Goal: Task Accomplishment & Management: Manage account settings

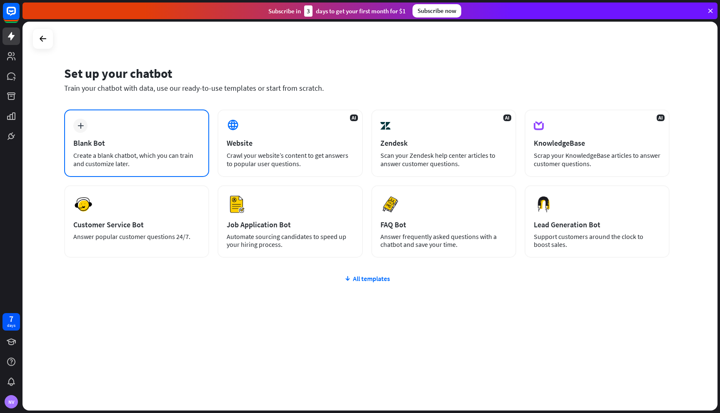
click at [107, 134] on div "plus Blank Bot Create a blank chatbot, which you can train and customize later." at bounding box center [136, 143] width 145 height 67
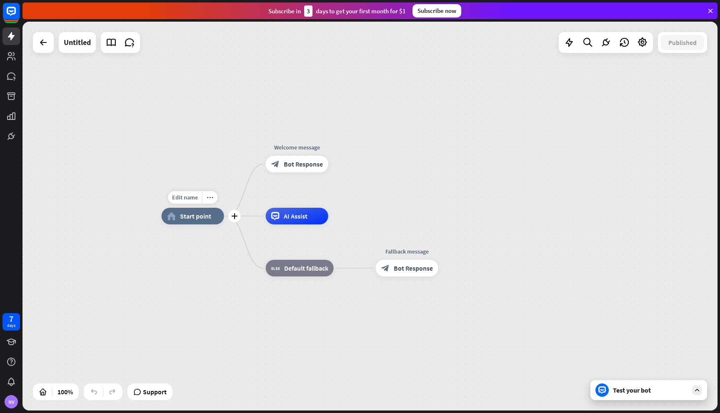
click at [199, 214] on span "Start point" at bounding box center [195, 216] width 31 height 8
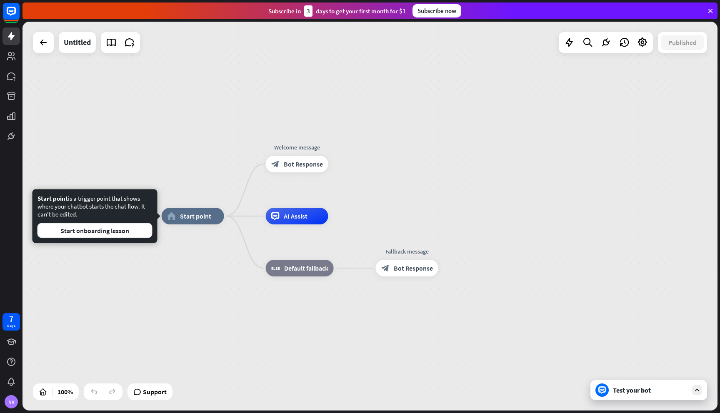
click at [192, 149] on div "home_2 Start point Welcome message block_bot_response Bot Response AI Assist bl…" at bounding box center [369, 216] width 695 height 389
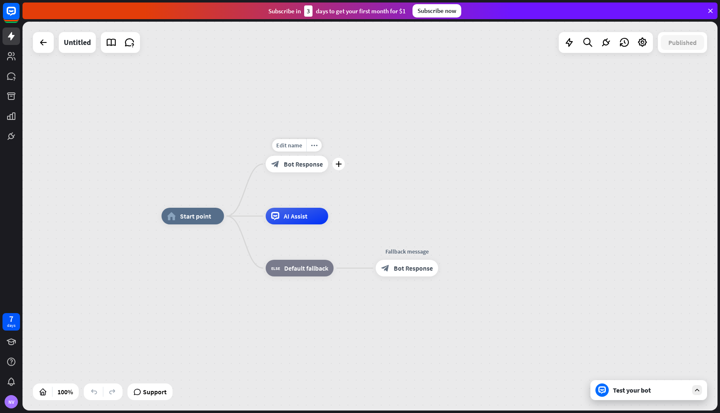
click at [296, 165] on span "Bot Response" at bounding box center [303, 164] width 39 height 8
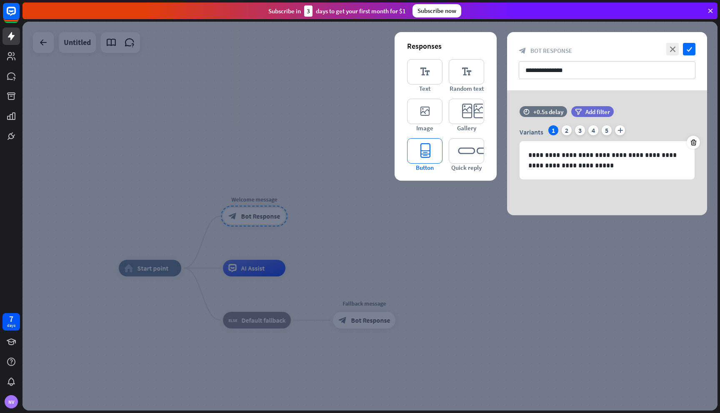
click at [429, 145] on icon "editor_button" at bounding box center [424, 150] width 35 height 25
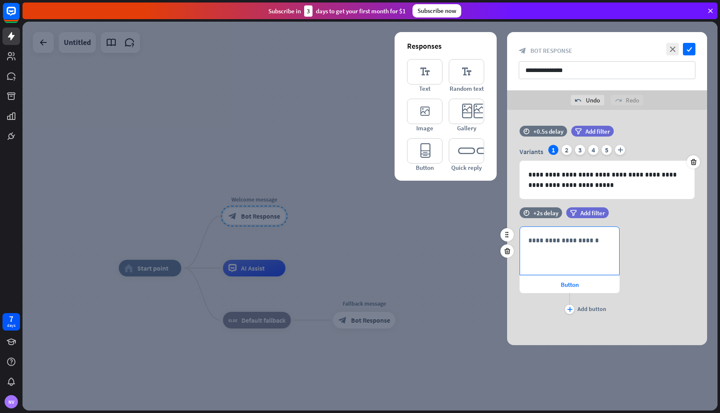
click at [568, 250] on div "**********" at bounding box center [569, 251] width 99 height 48
click at [667, 235] on div "**********" at bounding box center [607, 272] width 200 height 90
click at [439, 242] on div at bounding box center [369, 216] width 695 height 389
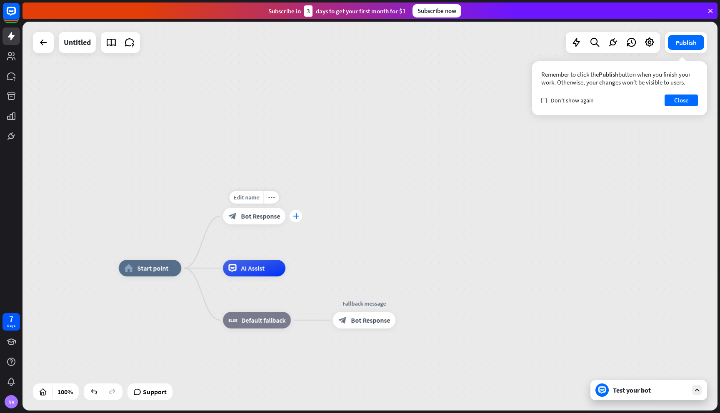
click at [293, 217] on icon "plus" at bounding box center [296, 216] width 6 height 6
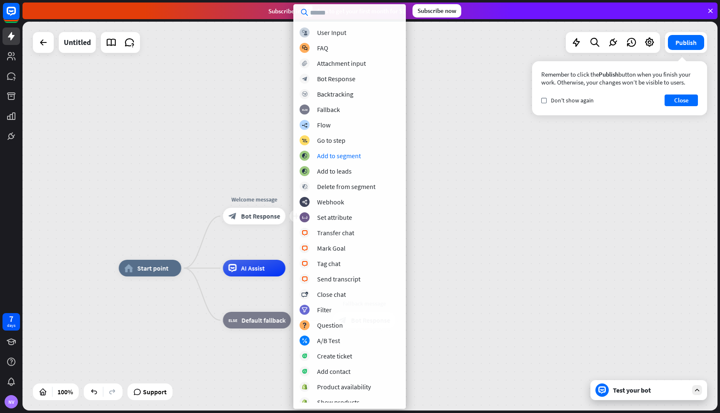
click at [232, 134] on div "home_2 Start point plus Welcome message block_bot_response Bot Response AI Assi…" at bounding box center [369, 216] width 695 height 389
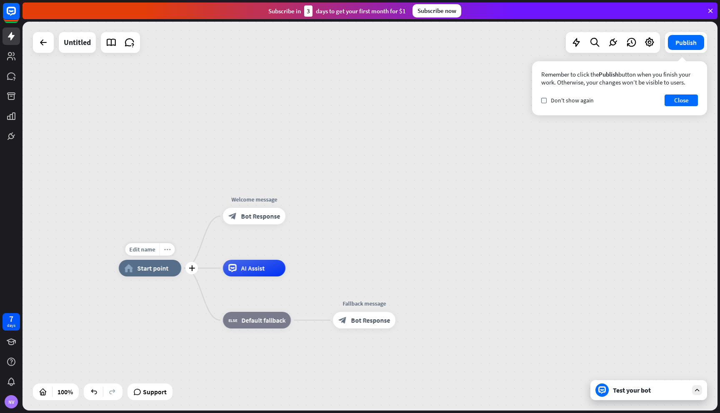
click at [171, 247] on div "more_horiz" at bounding box center [167, 249] width 15 height 12
click at [153, 272] on span "Start point" at bounding box center [152, 268] width 31 height 8
click at [44, 46] on icon at bounding box center [43, 42] width 10 height 10
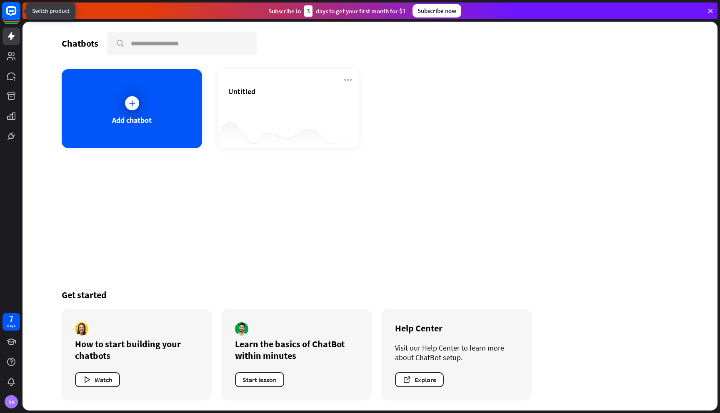
click at [15, 11] on icon at bounding box center [11, 11] width 10 height 10
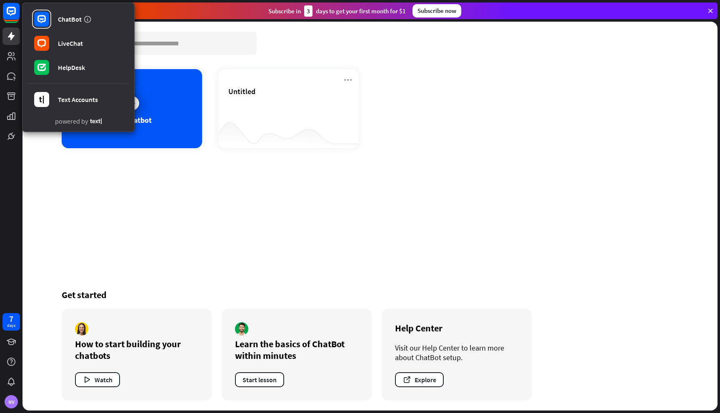
click at [187, 192] on div "Chatbots search Add chatbot Untitled Get started How to start building your cha…" at bounding box center [370, 216] width 667 height 389
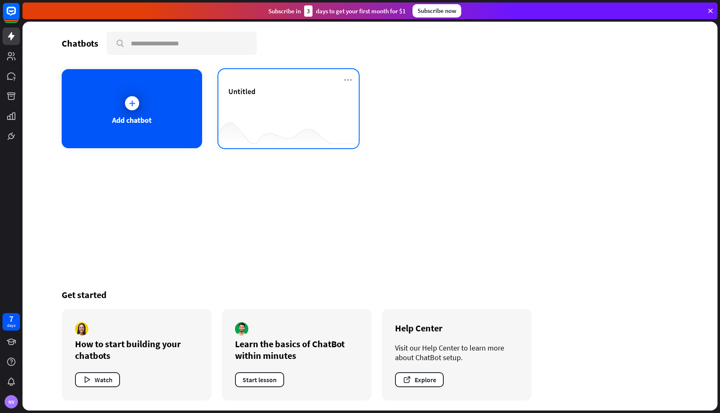
click at [255, 97] on div "Untitled" at bounding box center [288, 101] width 120 height 29
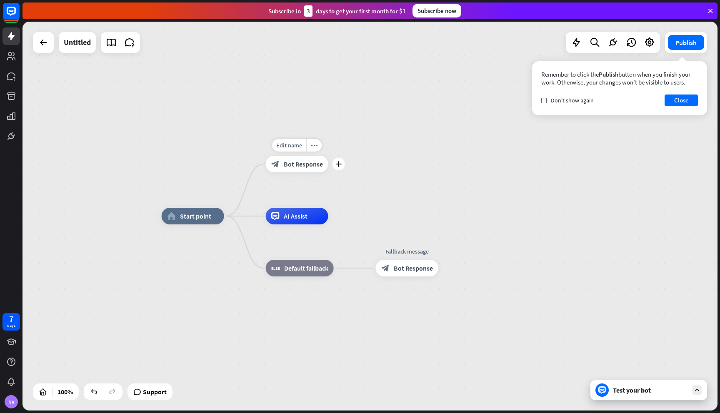
click at [298, 167] on span "Bot Response" at bounding box center [303, 164] width 39 height 8
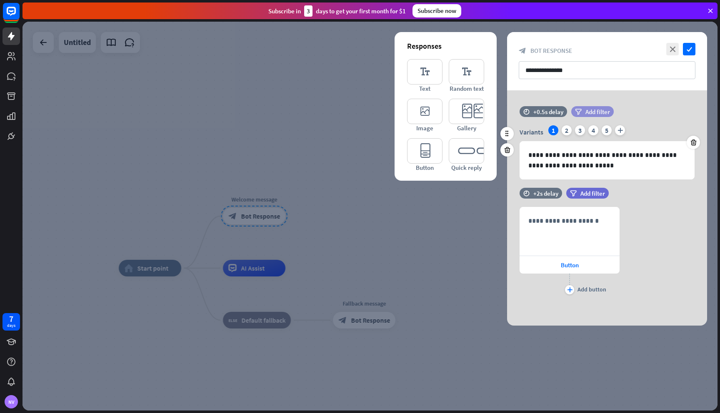
click at [599, 112] on span "Add filter" at bounding box center [597, 112] width 25 height 8
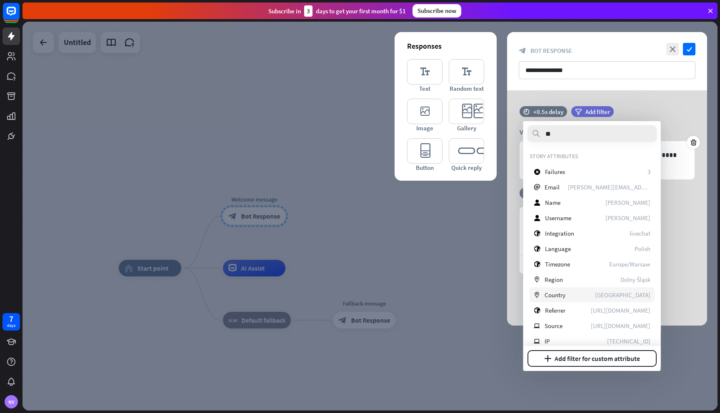
type input "***"
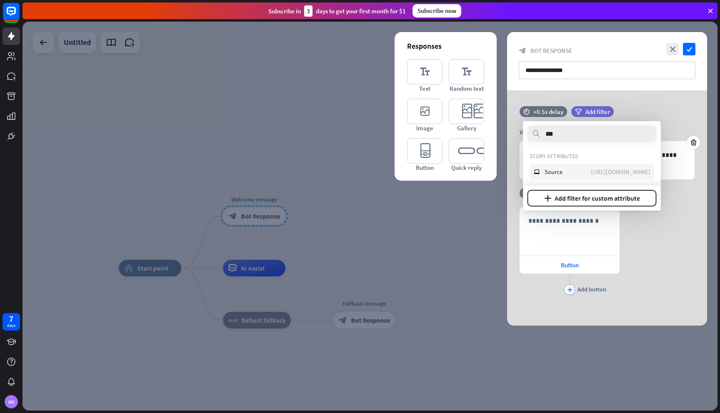
click at [580, 172] on div "ip Source [URL][DOMAIN_NAME]" at bounding box center [592, 171] width 125 height 15
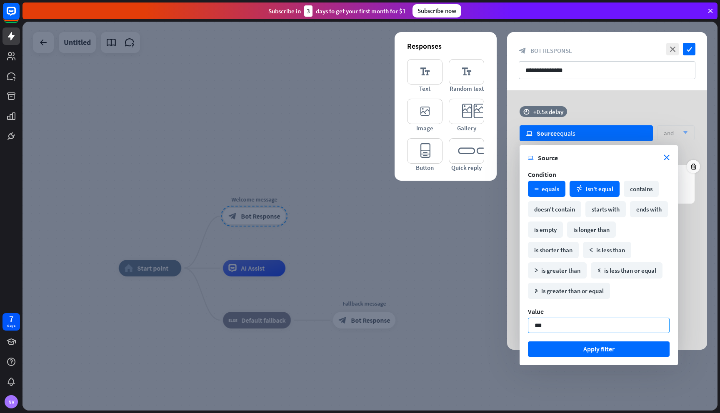
type input "****"
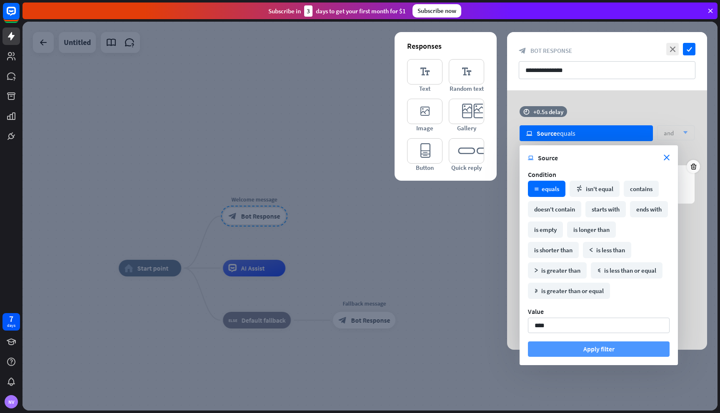
click at [583, 345] on button "Apply filter" at bounding box center [599, 349] width 142 height 15
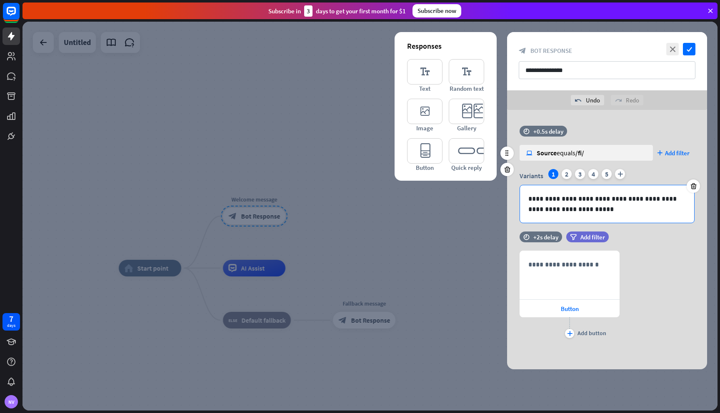
click at [586, 206] on p "**********" at bounding box center [606, 204] width 157 height 21
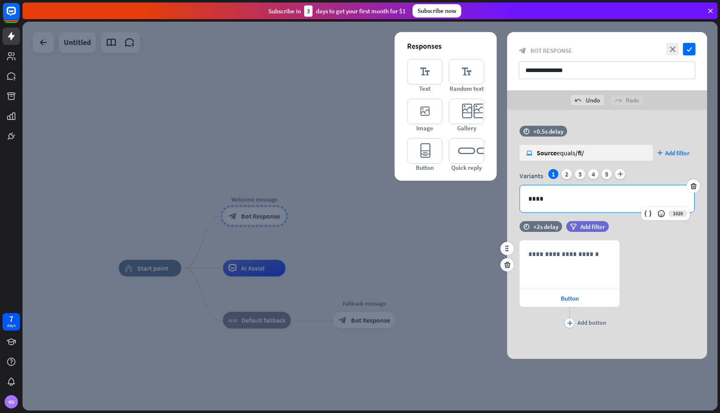
click at [625, 253] on div "**********" at bounding box center [607, 285] width 200 height 90
click at [675, 66] on input "**********" at bounding box center [607, 70] width 177 height 18
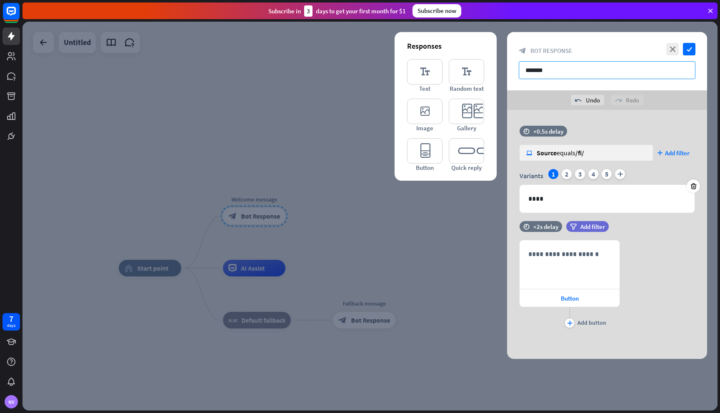
type input "*******"
click at [697, 48] on div "close check block_bot_response Bot Response *******" at bounding box center [607, 61] width 200 height 58
click at [690, 47] on icon "check" at bounding box center [689, 49] width 12 height 12
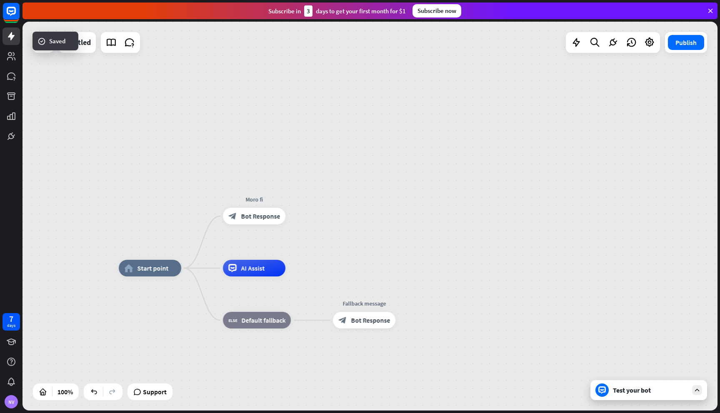
click at [244, 160] on div "home_2 Start point Moro fi block_bot_response Bot Response AI Assist block_fall…" at bounding box center [369, 216] width 695 height 389
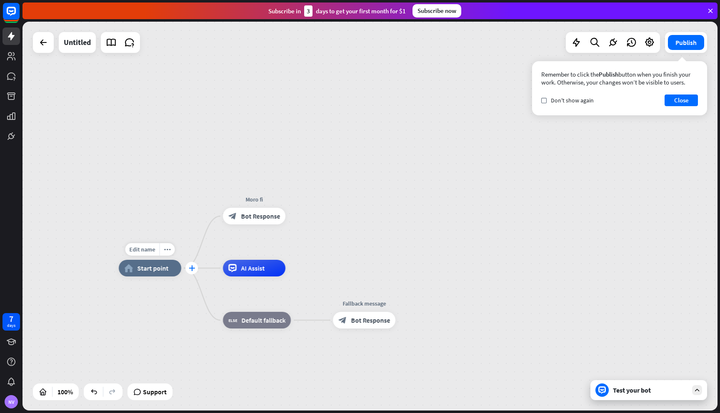
click at [193, 268] on icon "plus" at bounding box center [192, 268] width 6 height 6
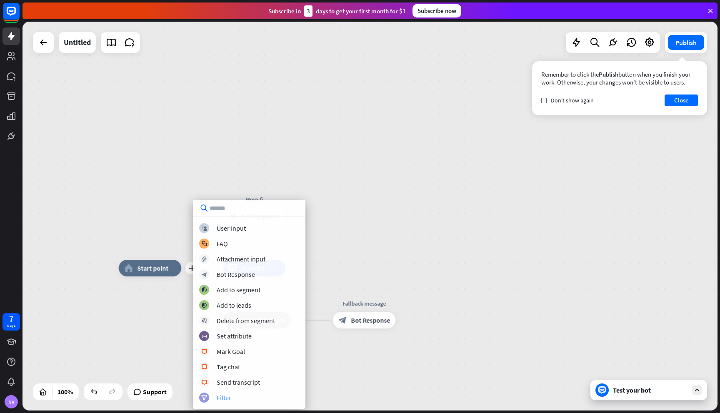
click at [226, 402] on div "filter Filter" at bounding box center [249, 398] width 100 height 10
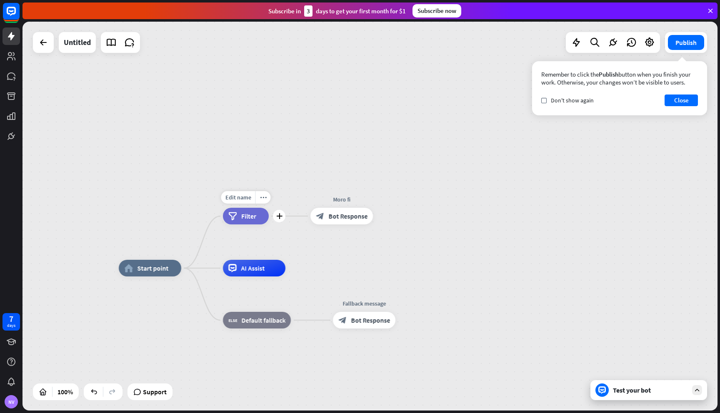
click at [246, 219] on span "Filter" at bounding box center [248, 216] width 15 height 8
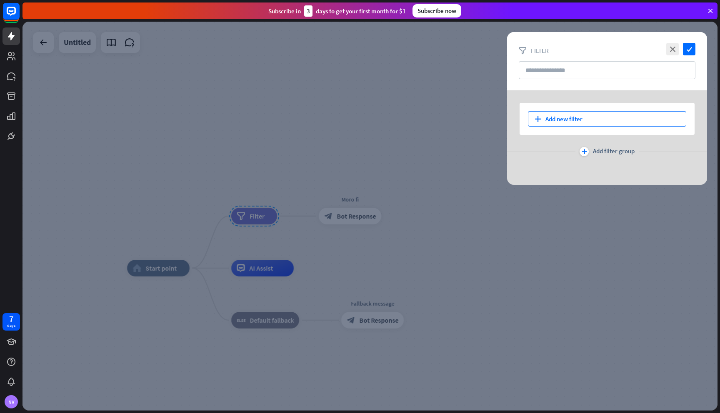
click at [561, 122] on div "plus Add new filter" at bounding box center [607, 118] width 158 height 15
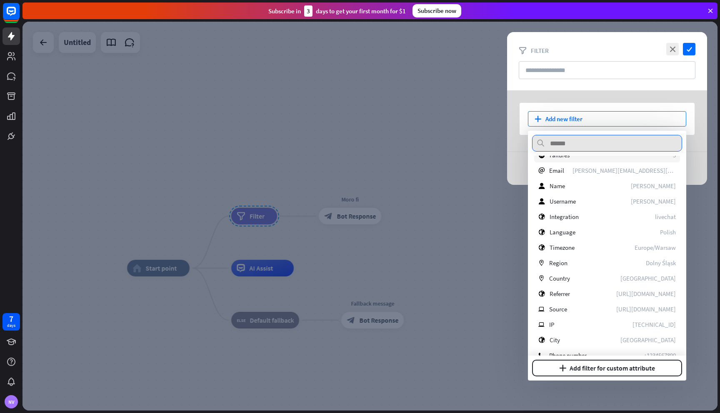
scroll to position [117, 0]
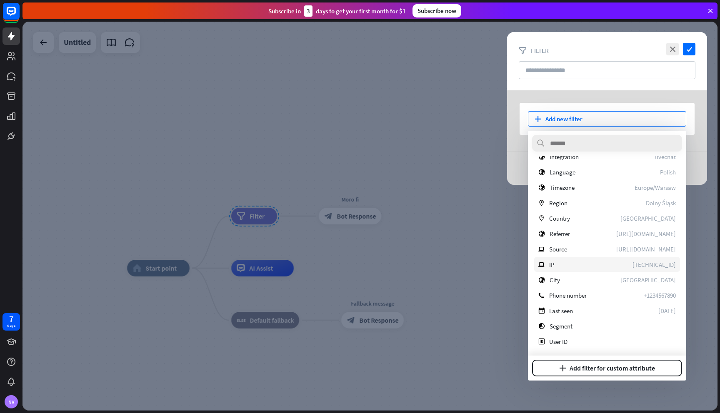
click at [594, 259] on div "ip IP [TECHNICAL_ID]" at bounding box center [607, 264] width 146 height 15
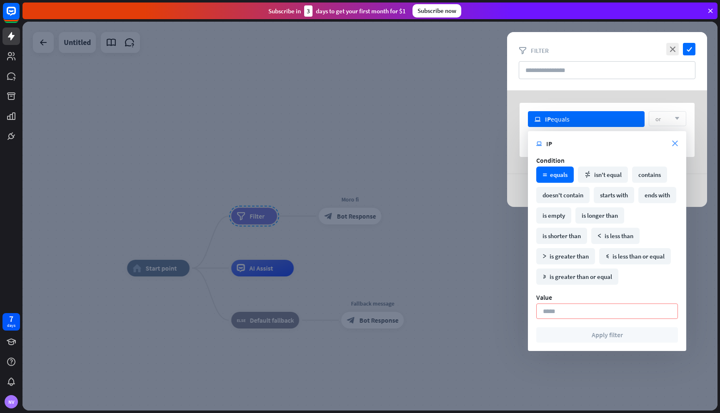
click at [676, 143] on icon "close" at bounding box center [675, 144] width 6 height 6
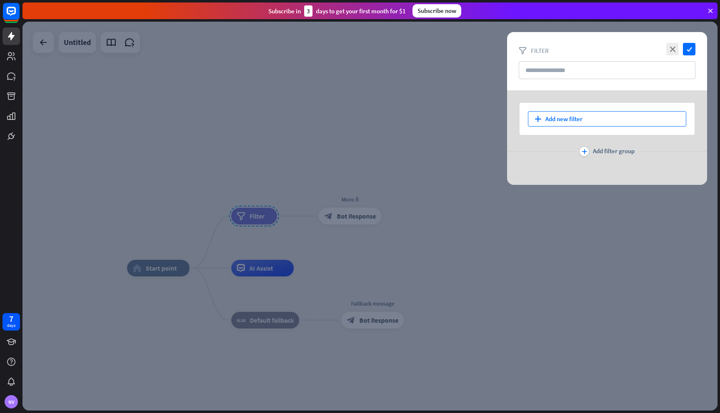
click at [620, 123] on div "plus Add new filter" at bounding box center [607, 118] width 158 height 15
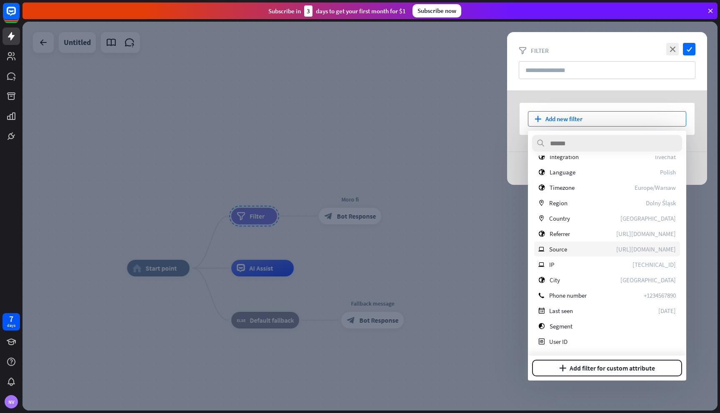
click at [592, 247] on div "ip Source [URL][DOMAIN_NAME]" at bounding box center [607, 249] width 146 height 15
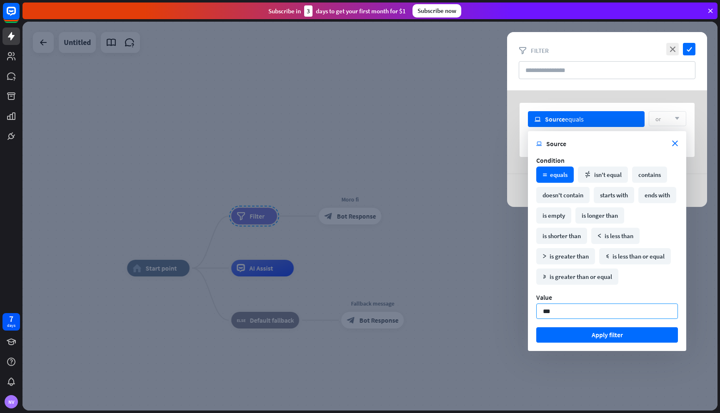
type input "****"
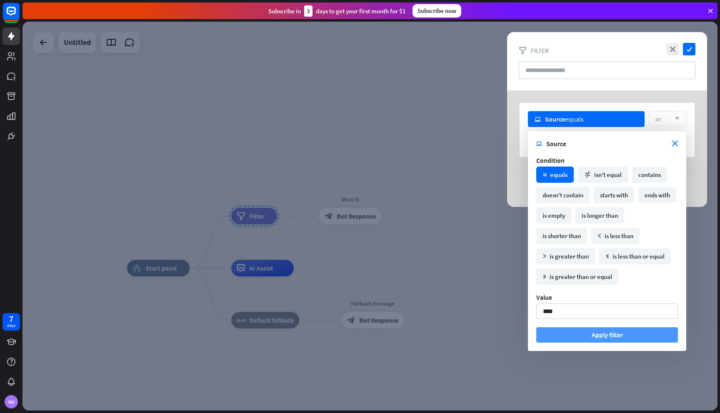
click at [601, 336] on button "Apply filter" at bounding box center [607, 334] width 142 height 15
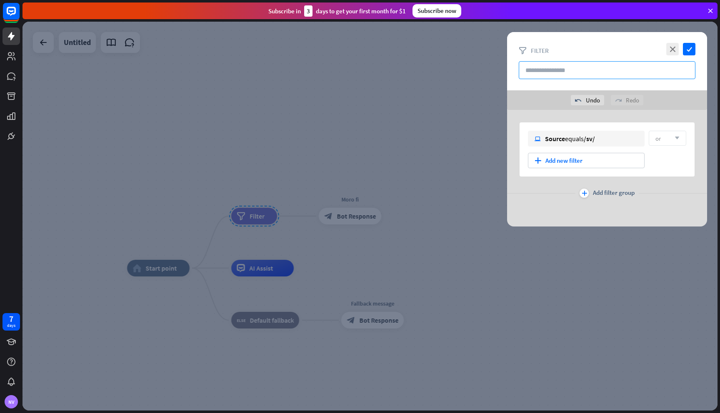
click at [643, 71] on input "text" at bounding box center [607, 70] width 177 height 18
type input "***"
click at [689, 47] on icon "check" at bounding box center [689, 49] width 12 height 12
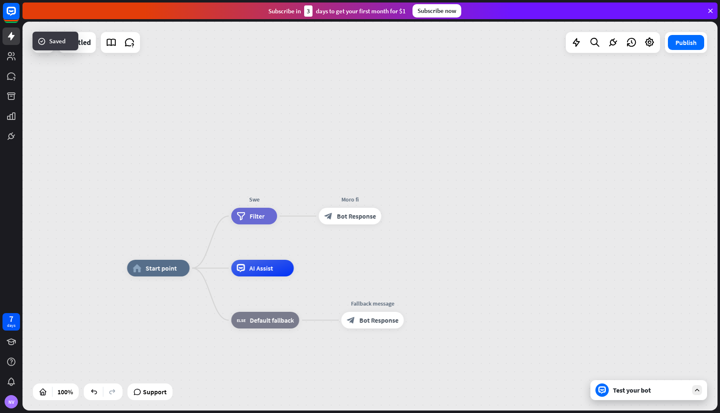
click at [437, 176] on div "home_2 Start point Swe filter Filter Moro fi block_bot_response Bot Response AI…" at bounding box center [369, 216] width 695 height 389
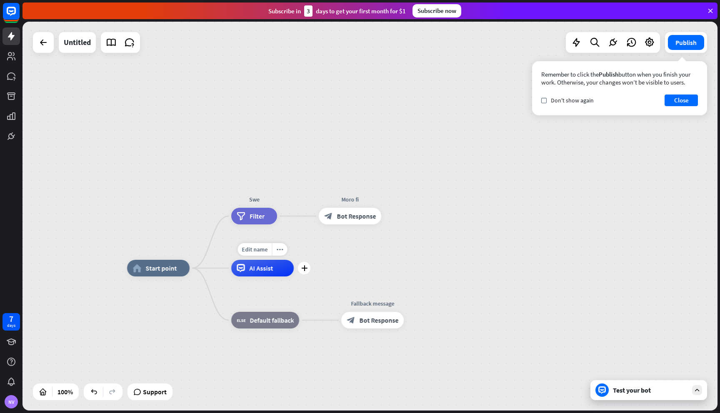
click at [265, 265] on span "AI Assist" at bounding box center [261, 268] width 24 height 8
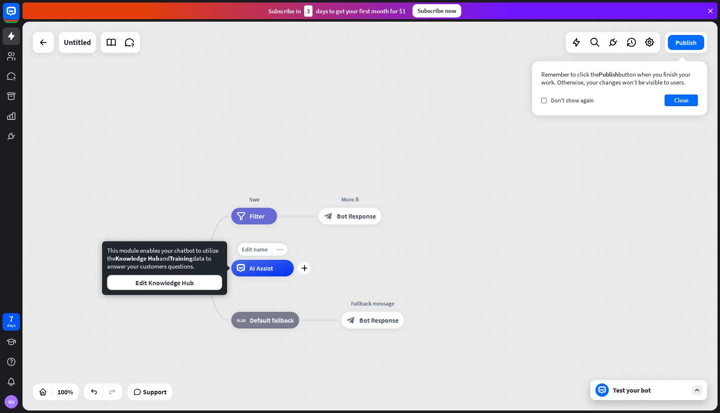
click at [279, 250] on icon "more_horiz" at bounding box center [280, 250] width 7 height 6
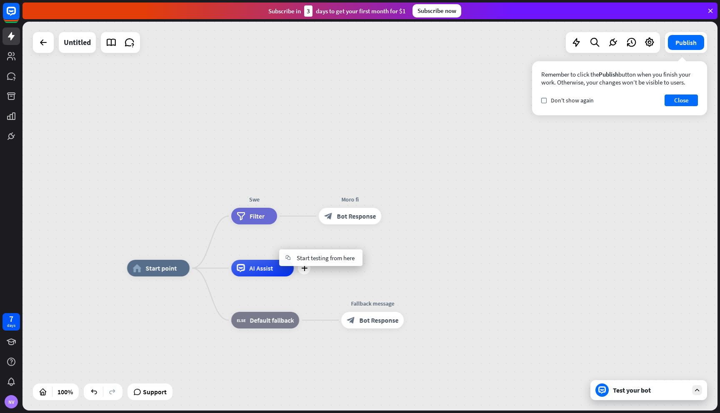
click at [262, 270] on span "AI Assist" at bounding box center [261, 268] width 24 height 8
click at [280, 250] on icon "more_horiz" at bounding box center [280, 250] width 7 height 6
click at [277, 225] on div "Swe filter Filter" at bounding box center [254, 216] width 46 height 17
click at [167, 270] on span "Start point" at bounding box center [160, 268] width 31 height 8
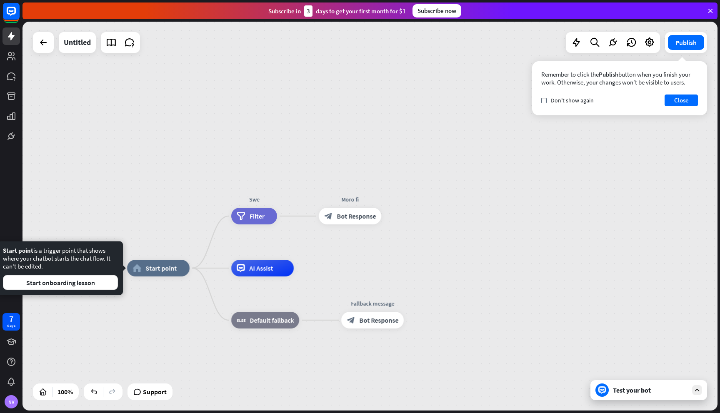
click at [95, 290] on div "Start point is a trigger point that shows where your chatbot starts the chat fl…" at bounding box center [60, 269] width 125 height 54
click at [89, 283] on button "Start onboarding lesson" at bounding box center [60, 282] width 115 height 15
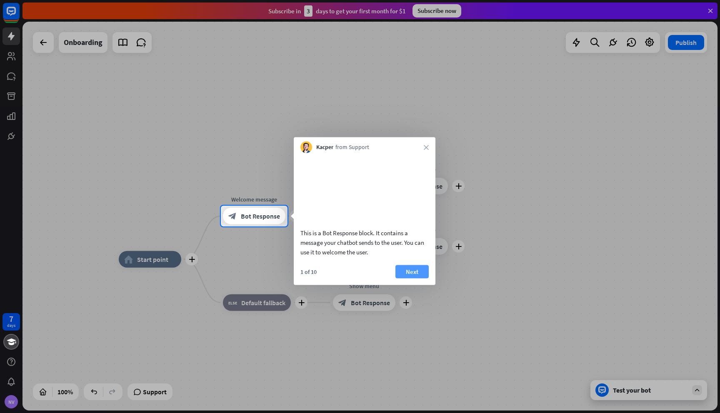
click at [416, 278] on button "Next" at bounding box center [411, 271] width 33 height 13
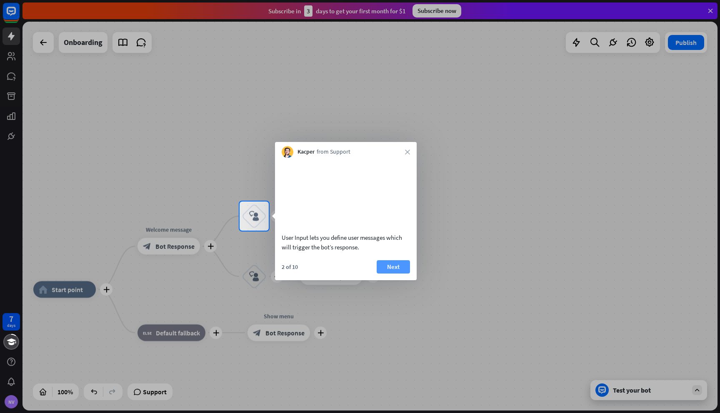
click at [388, 272] on button "Next" at bounding box center [393, 266] width 33 height 13
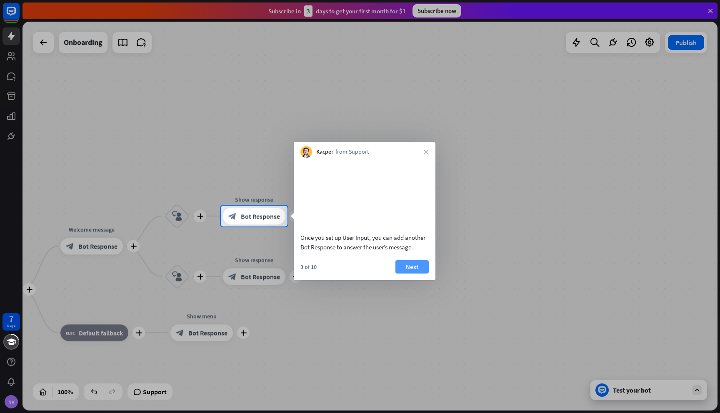
click at [407, 274] on button "Next" at bounding box center [411, 266] width 33 height 13
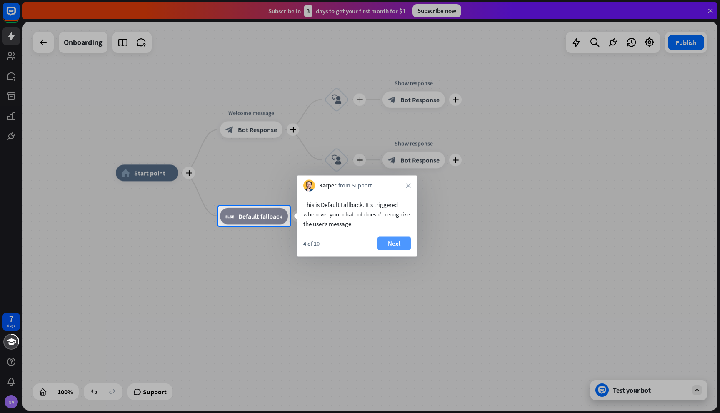
click at [394, 243] on button "Next" at bounding box center [393, 243] width 33 height 13
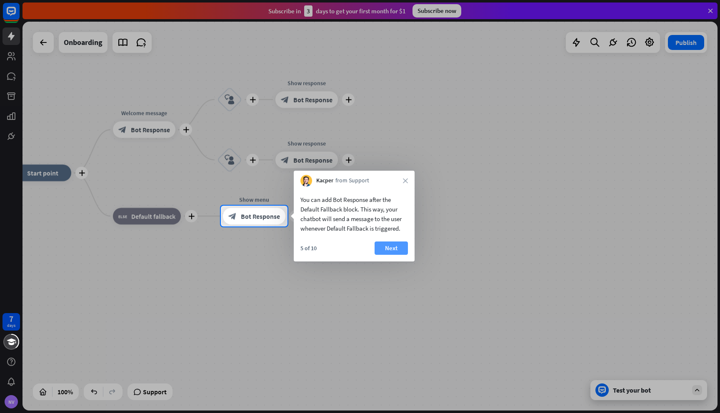
click at [394, 245] on button "Next" at bounding box center [391, 248] width 33 height 13
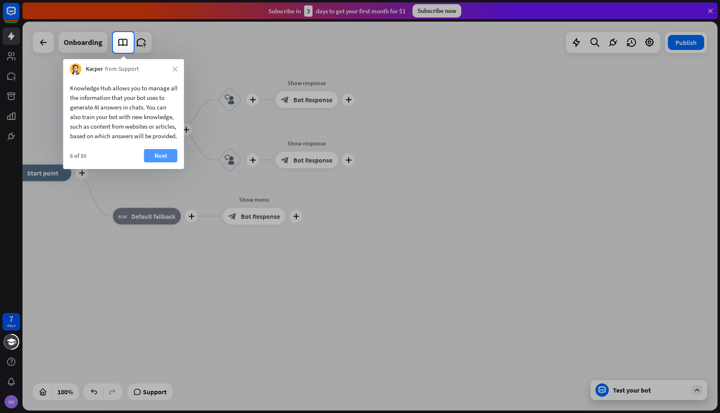
click at [163, 162] on button "Next" at bounding box center [160, 155] width 33 height 13
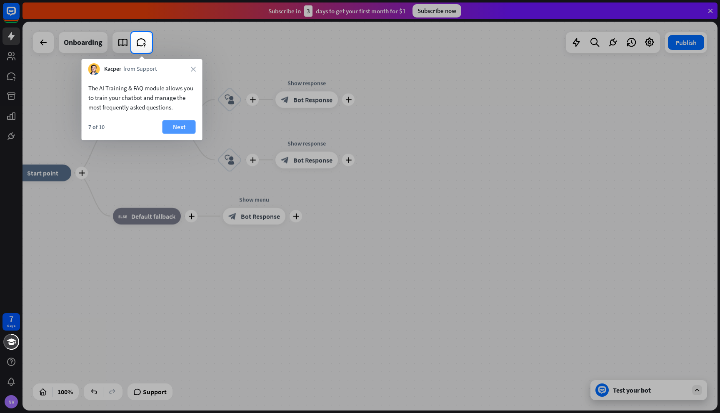
click at [174, 130] on button "Next" at bounding box center [178, 126] width 33 height 13
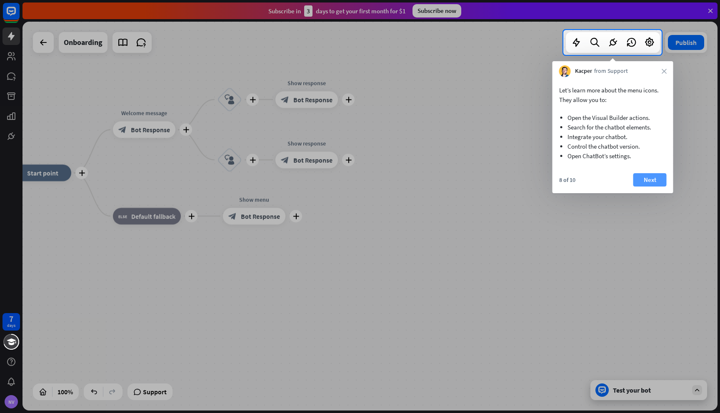
click at [647, 176] on button "Next" at bounding box center [649, 179] width 33 height 13
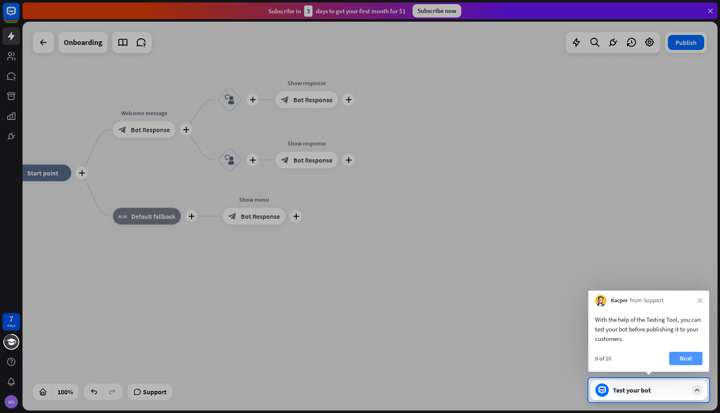
click at [695, 357] on button "Next" at bounding box center [685, 358] width 33 height 13
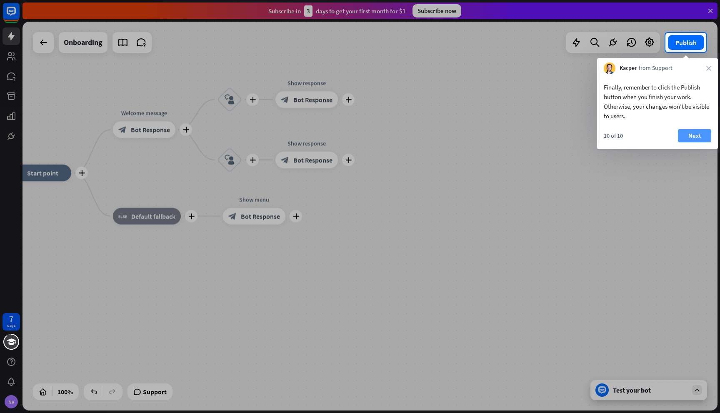
click at [694, 137] on button "Next" at bounding box center [694, 135] width 33 height 13
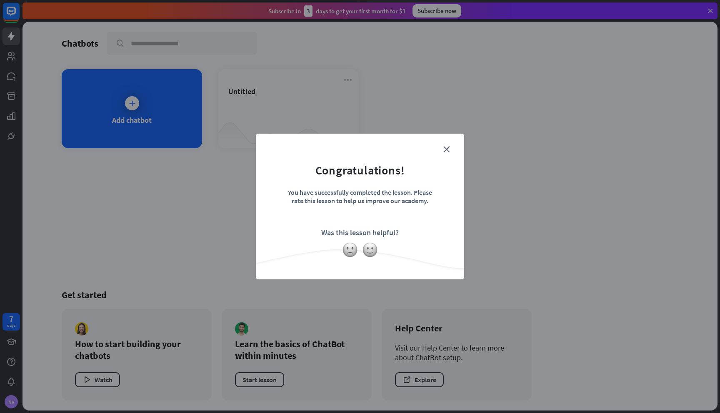
click at [447, 145] on form "Congratulations! You have successfully completed the lesson. Please rate this l…" at bounding box center [359, 194] width 187 height 100
click at [447, 147] on icon "close" at bounding box center [446, 149] width 6 height 6
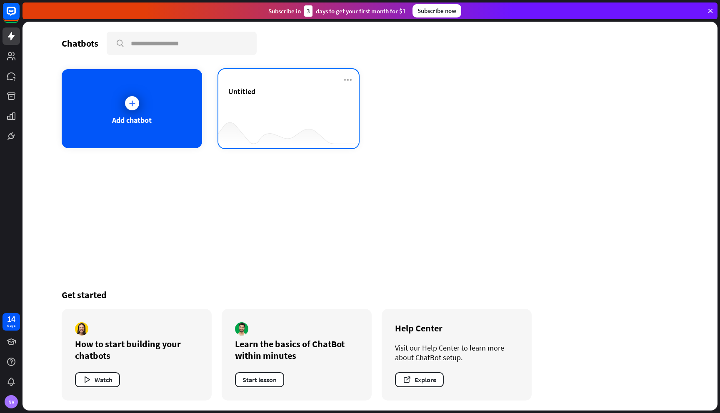
click at [280, 80] on div "Untitled" at bounding box center [288, 108] width 140 height 79
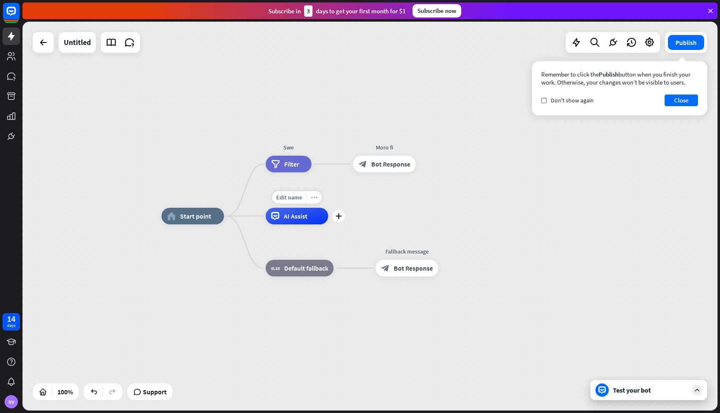
click at [314, 198] on icon "more_horiz" at bounding box center [314, 198] width 7 height 6
click at [312, 172] on div "Edit name more_horiz plus Swe filter Filter" at bounding box center [289, 164] width 46 height 17
click at [300, 217] on span "AI Assist" at bounding box center [296, 216] width 24 height 8
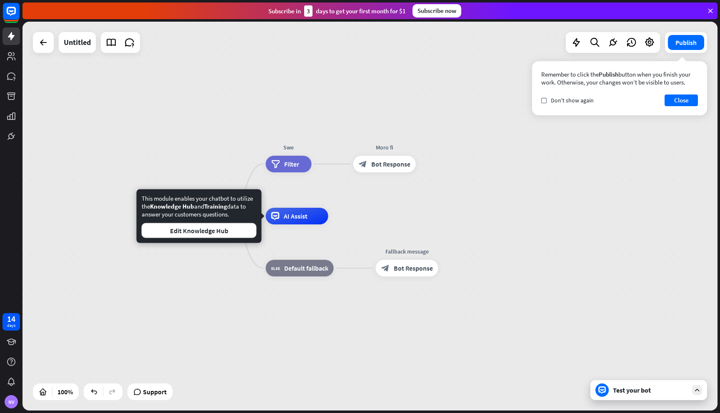
click at [332, 104] on div "home_2 Start point Edit name more_horiz Swe filter Filter Moro fi block_bot_res…" at bounding box center [369, 216] width 695 height 389
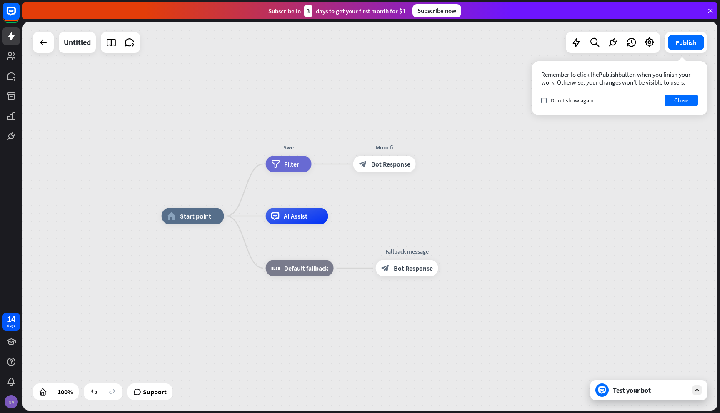
click at [9, 397] on div "NV" at bounding box center [11, 401] width 13 height 13
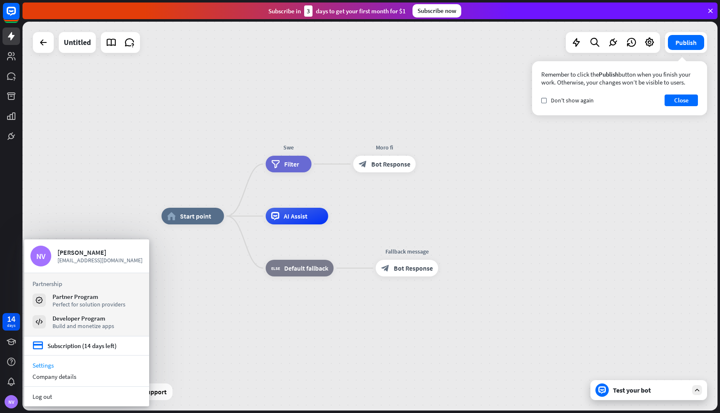
click at [73, 366] on link "Settings" at bounding box center [86, 365] width 125 height 11
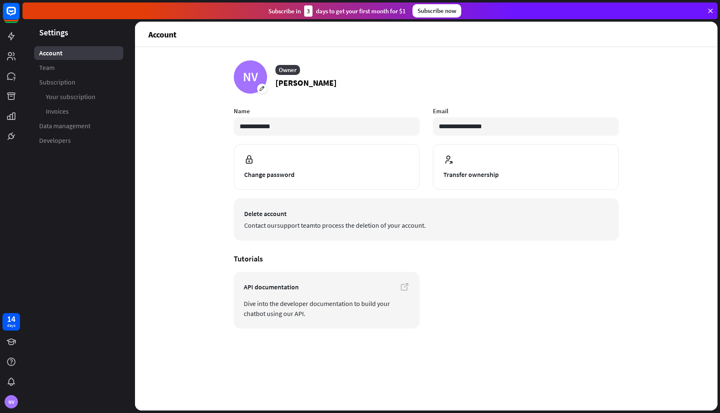
click at [295, 218] on span "Delete account" at bounding box center [426, 214] width 364 height 10
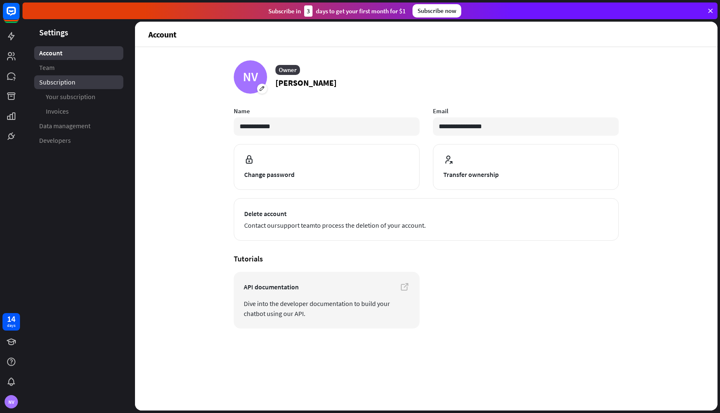
click at [69, 85] on span "Subscription" at bounding box center [57, 82] width 36 height 9
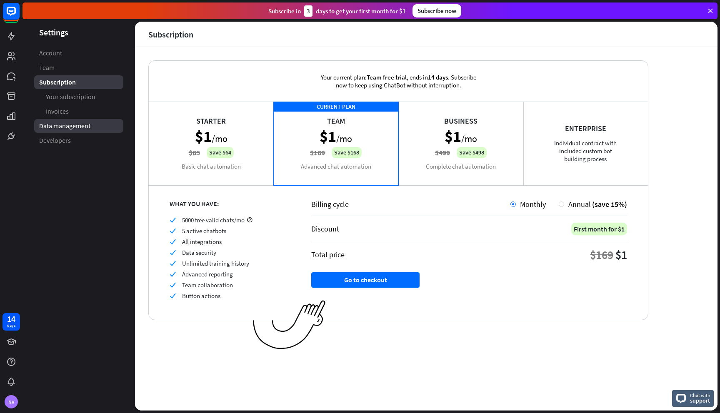
click at [74, 127] on span "Data management" at bounding box center [64, 126] width 51 height 9
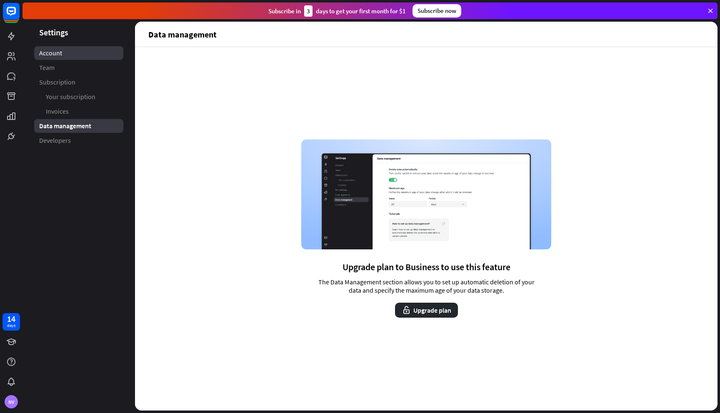
click at [78, 52] on link "Account" at bounding box center [78, 53] width 89 height 14
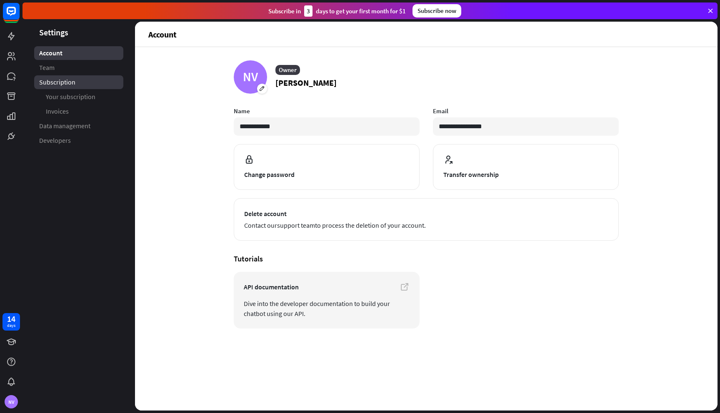
click at [90, 76] on link "Subscription" at bounding box center [78, 82] width 89 height 14
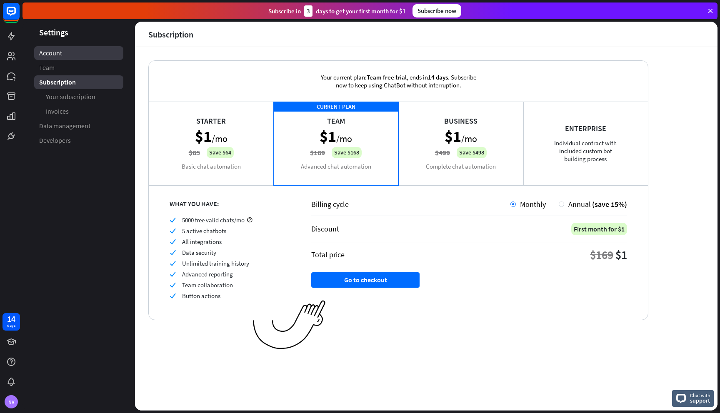
click at [81, 49] on link "Account" at bounding box center [78, 53] width 89 height 14
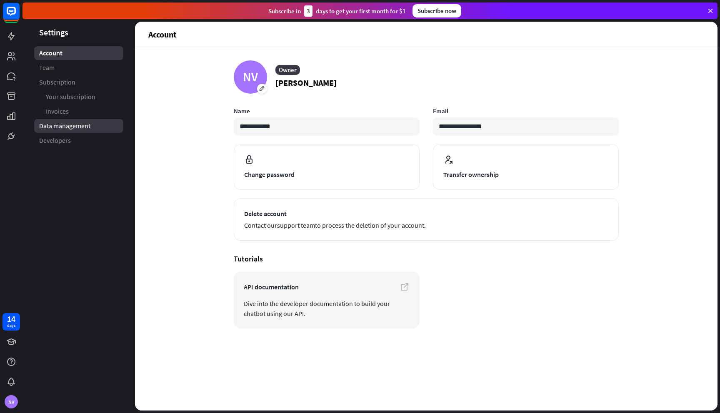
click at [67, 127] on span "Data management" at bounding box center [64, 126] width 51 height 9
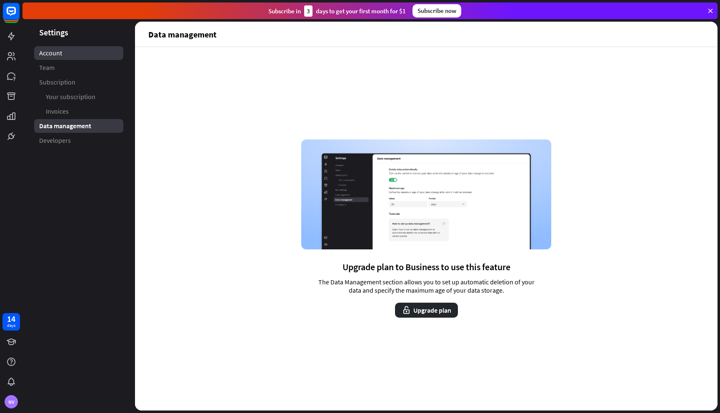
click at [64, 54] on link "Account" at bounding box center [78, 53] width 89 height 14
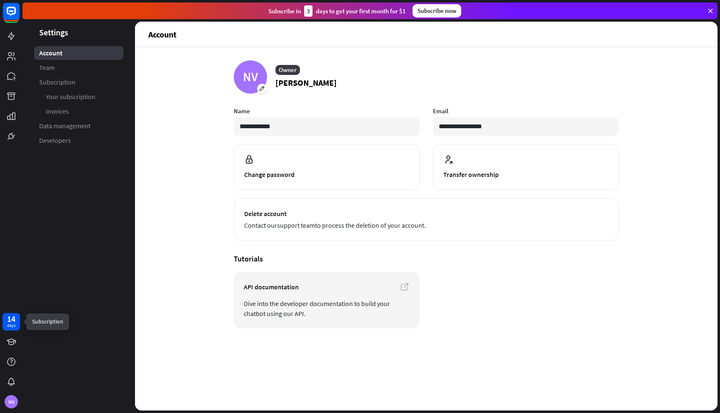
click at [10, 327] on div "days" at bounding box center [11, 326] width 8 height 6
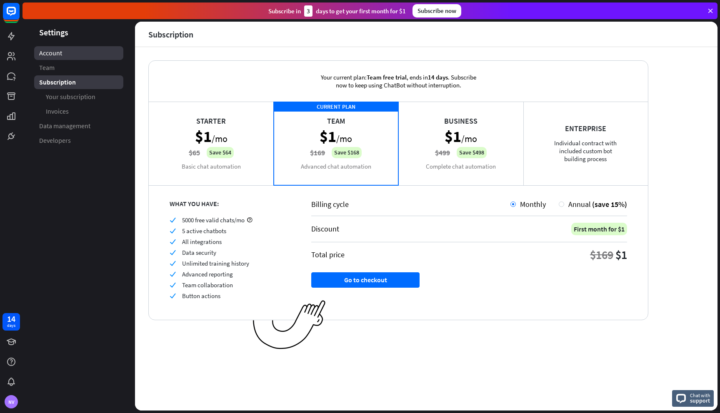
click at [74, 56] on link "Account" at bounding box center [78, 53] width 89 height 14
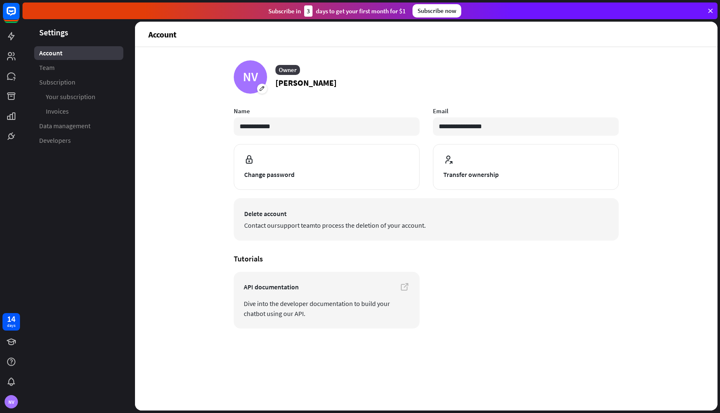
click at [277, 225] on span "Contact our support team to process the deletion of your account." at bounding box center [426, 225] width 364 height 10
click at [317, 225] on span "Contact our support team to process the deletion of your account." at bounding box center [426, 225] width 364 height 10
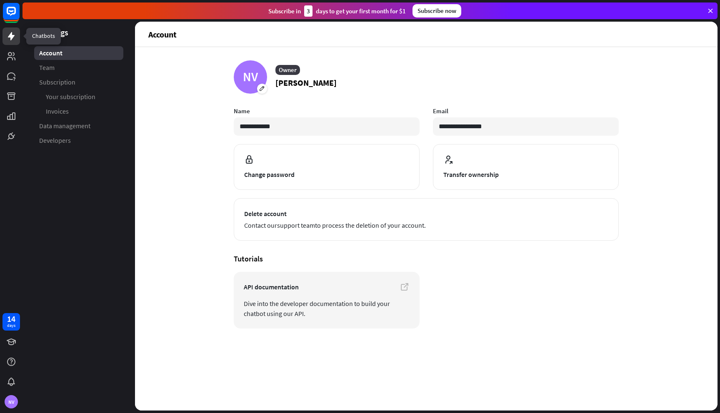
click at [10, 34] on icon at bounding box center [11, 36] width 7 height 8
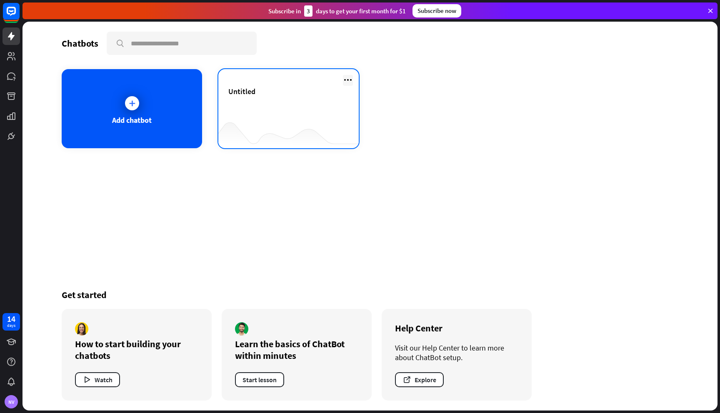
click at [347, 79] on icon at bounding box center [348, 80] width 10 height 10
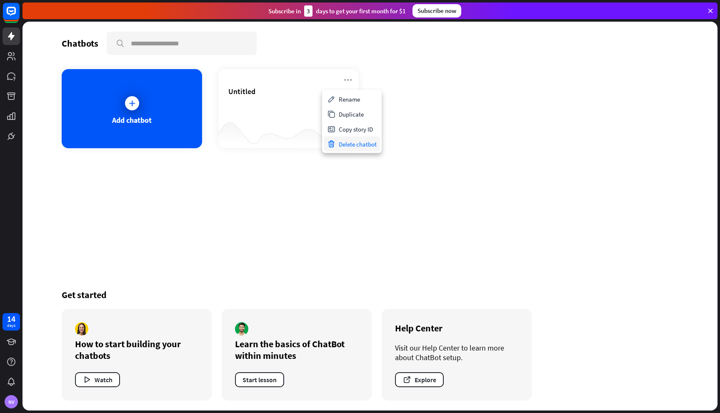
click at [362, 145] on div "Delete chatbot" at bounding box center [352, 144] width 56 height 15
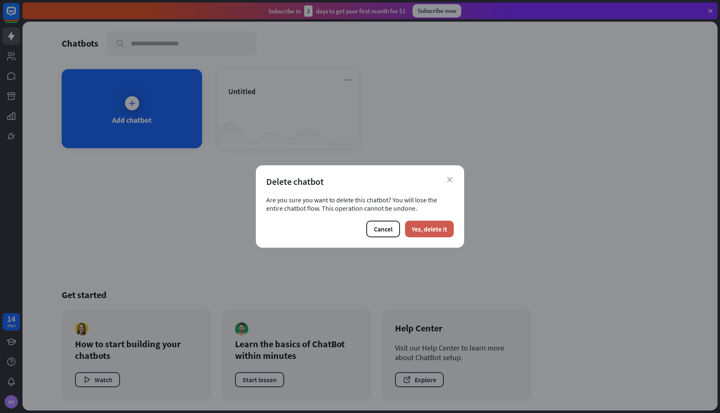
click at [437, 230] on button "Yes, delete it" at bounding box center [429, 229] width 49 height 17
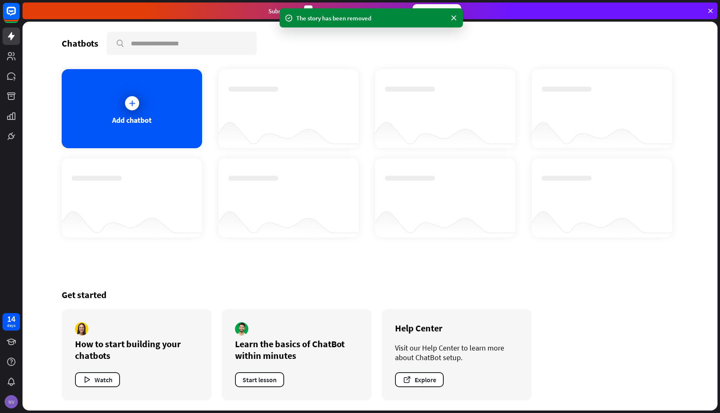
click at [12, 394] on div "NV" at bounding box center [10, 401] width 17 height 17
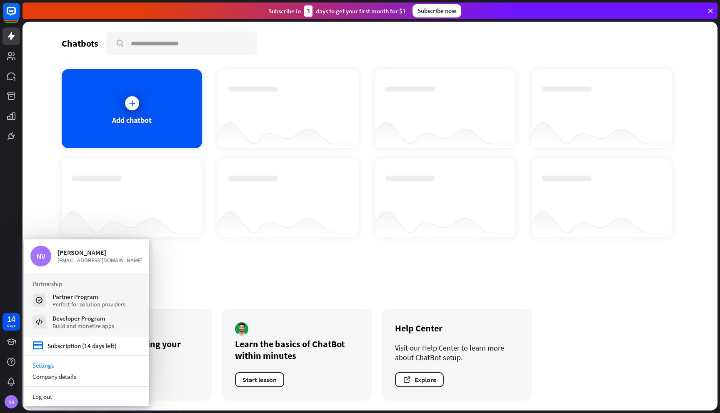
click at [45, 366] on link "Settings" at bounding box center [86, 365] width 125 height 11
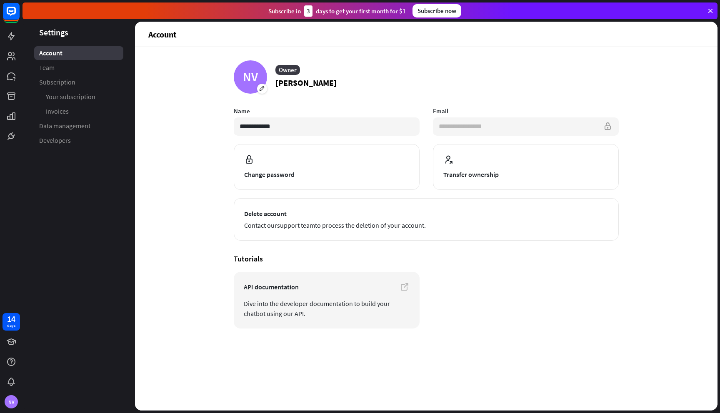
click at [500, 126] on input "**********" at bounding box center [526, 126] width 186 height 18
drag, startPoint x: 502, startPoint y: 127, endPoint x: 437, endPoint y: 129, distance: 65.4
click at [437, 129] on input "**********" at bounding box center [526, 126] width 186 height 18
click at [548, 68] on article "NV Owner [PERSON_NAME]" at bounding box center [426, 76] width 385 height 33
